Goal: Task Accomplishment & Management: Manage account settings

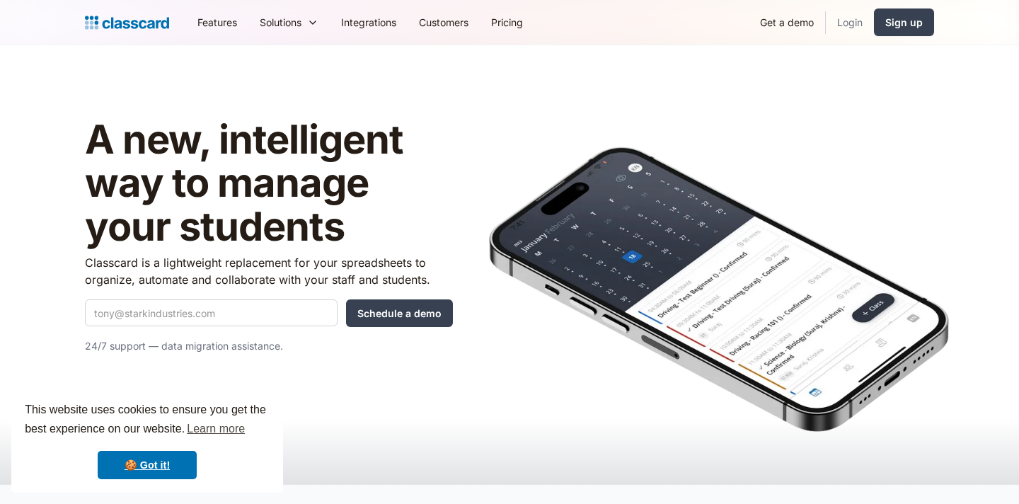
click at [850, 21] on link "Login" at bounding box center [850, 22] width 48 height 32
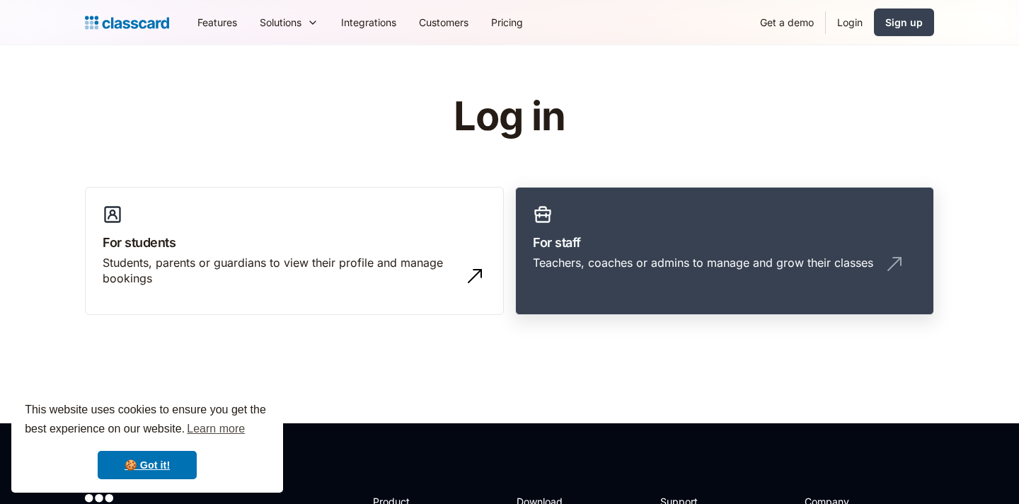
click at [572, 258] on div "Teachers, coaches or admins to manage and grow their classes" at bounding box center [703, 263] width 340 height 16
